Goal: Find specific page/section: Find specific page/section

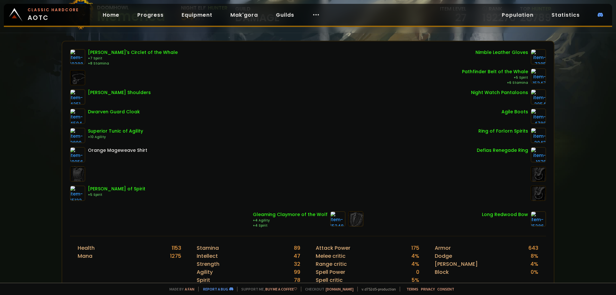
scroll to position [96, 0]
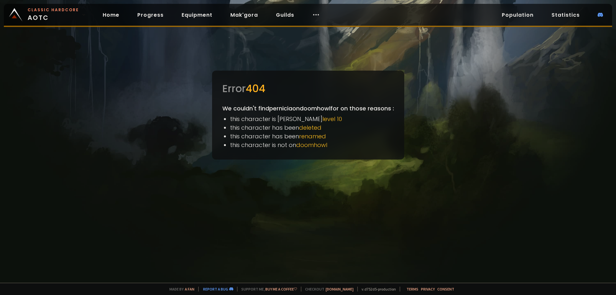
click at [53, 15] on span "Classic Hardcore AOTC" at bounding box center [53, 14] width 51 height 15
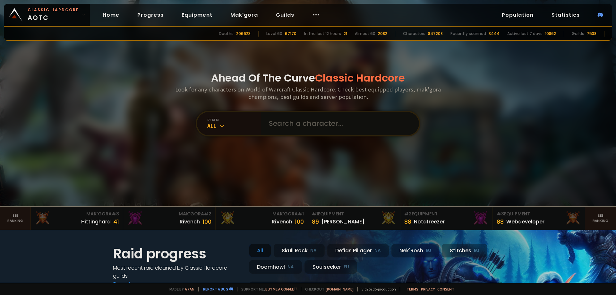
click at [292, 126] on input "text" at bounding box center [338, 123] width 146 height 23
type input "pernicia"
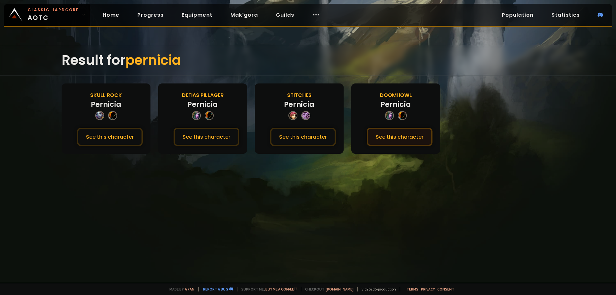
click at [408, 138] on button "See this character" at bounding box center [400, 137] width 66 height 18
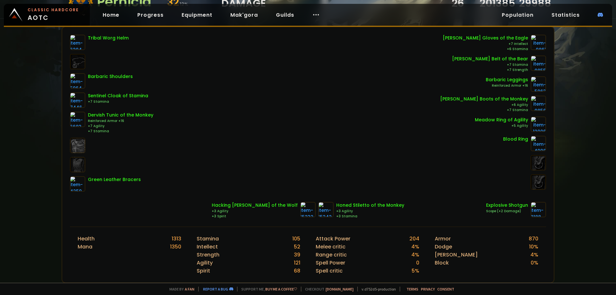
scroll to position [96, 0]
